Goal: Task Accomplishment & Management: Use online tool/utility

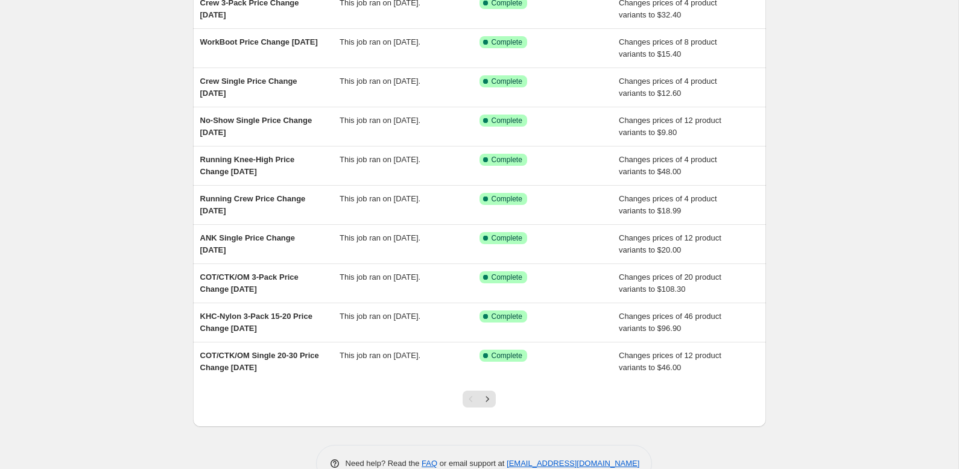
scroll to position [152, 0]
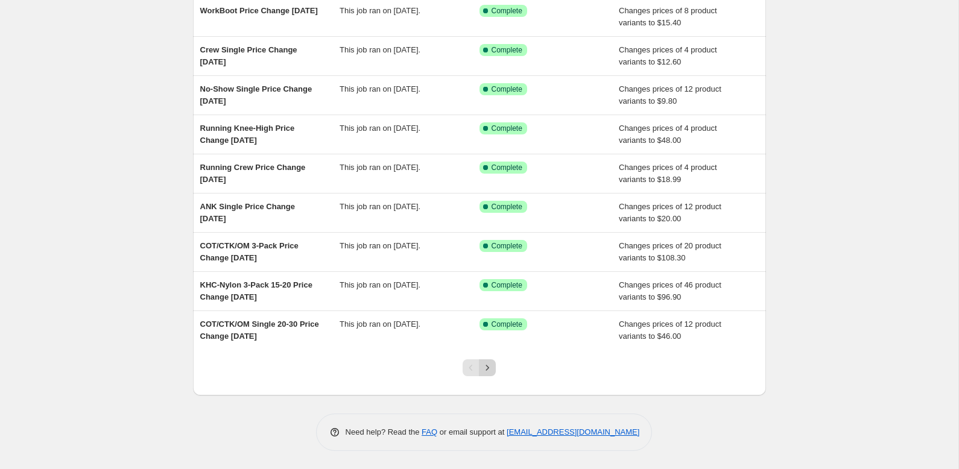
click at [487, 370] on icon "Next" at bounding box center [487, 367] width 3 height 5
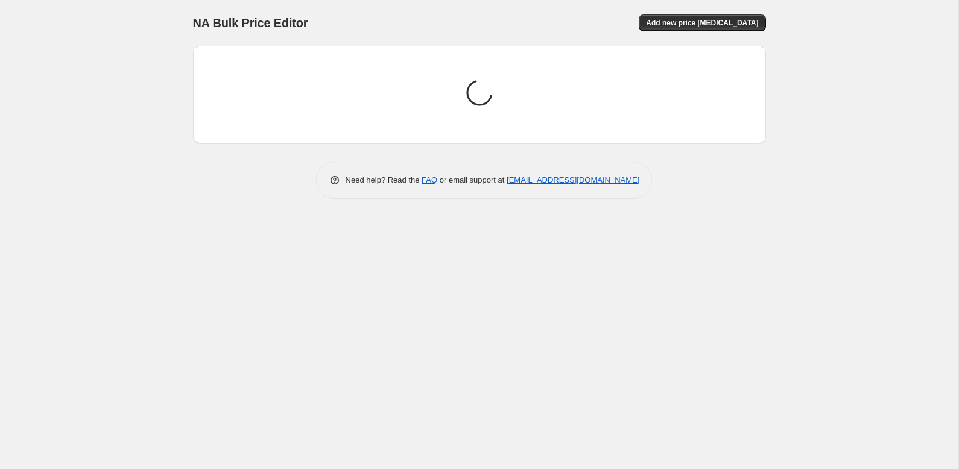
scroll to position [0, 0]
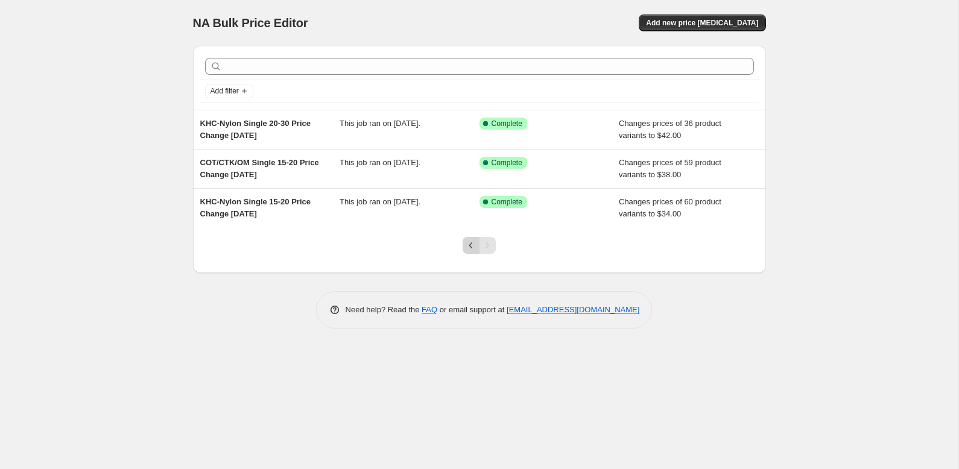
click at [470, 246] on icon "Previous" at bounding box center [471, 245] width 12 height 12
